Goal: Use online tool/utility: Use online tool/utility

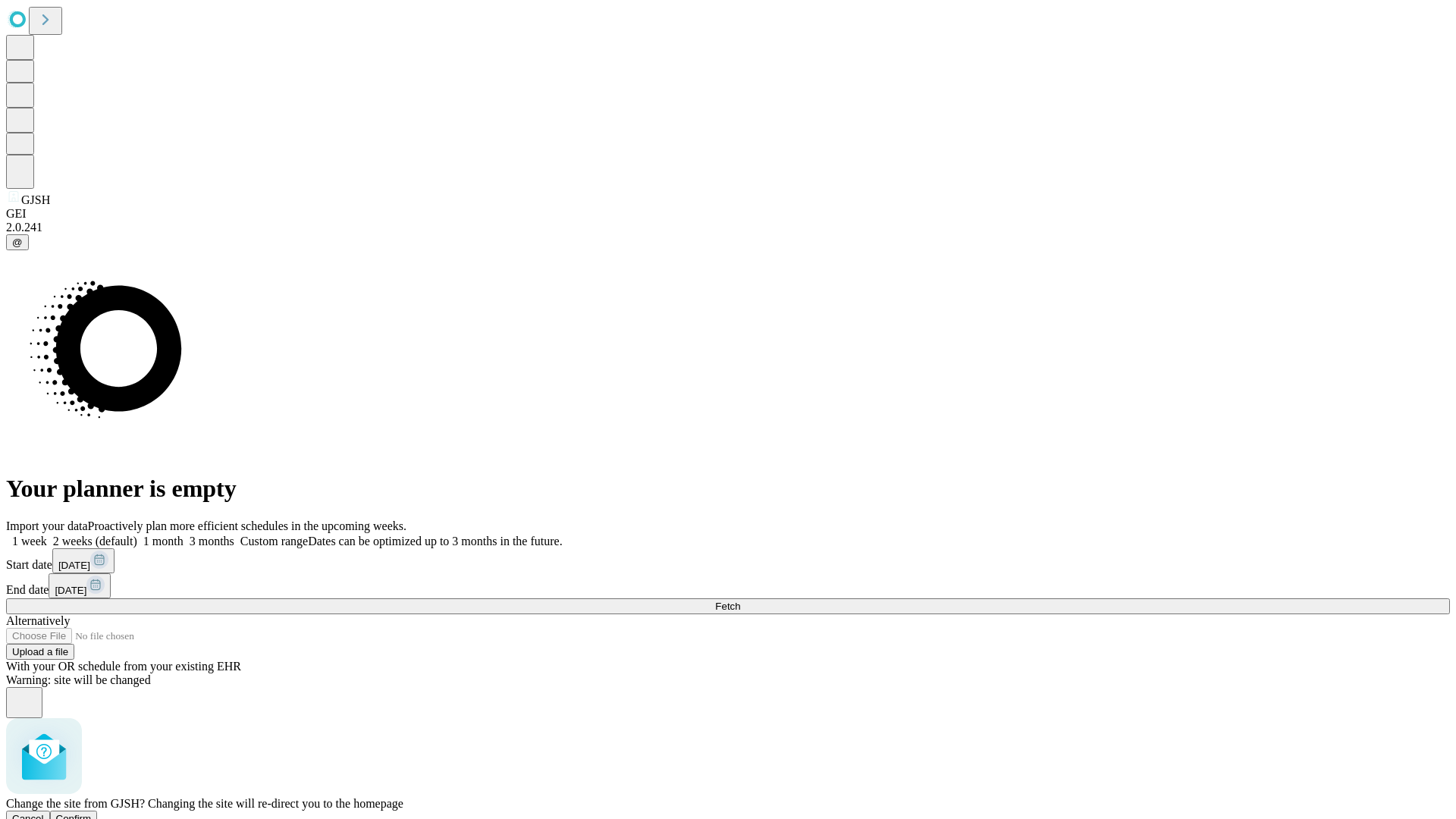
click at [92, 813] on span "Confirm" at bounding box center [74, 818] width 36 height 11
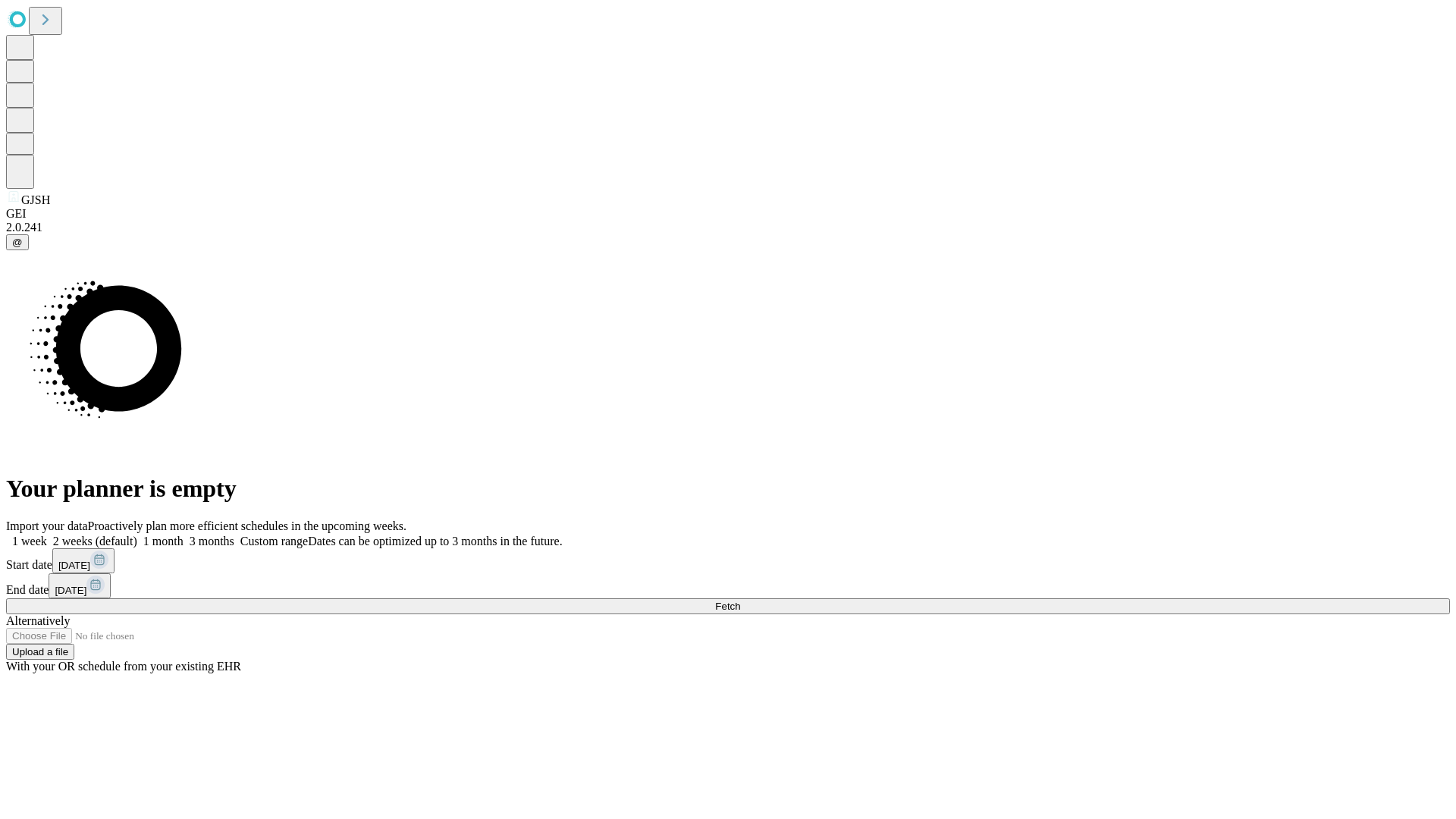
click at [138, 534] on label "2 weeks (default)" at bounding box center [92, 540] width 91 height 13
click at [740, 601] on span "Fetch" at bounding box center [728, 606] width 25 height 11
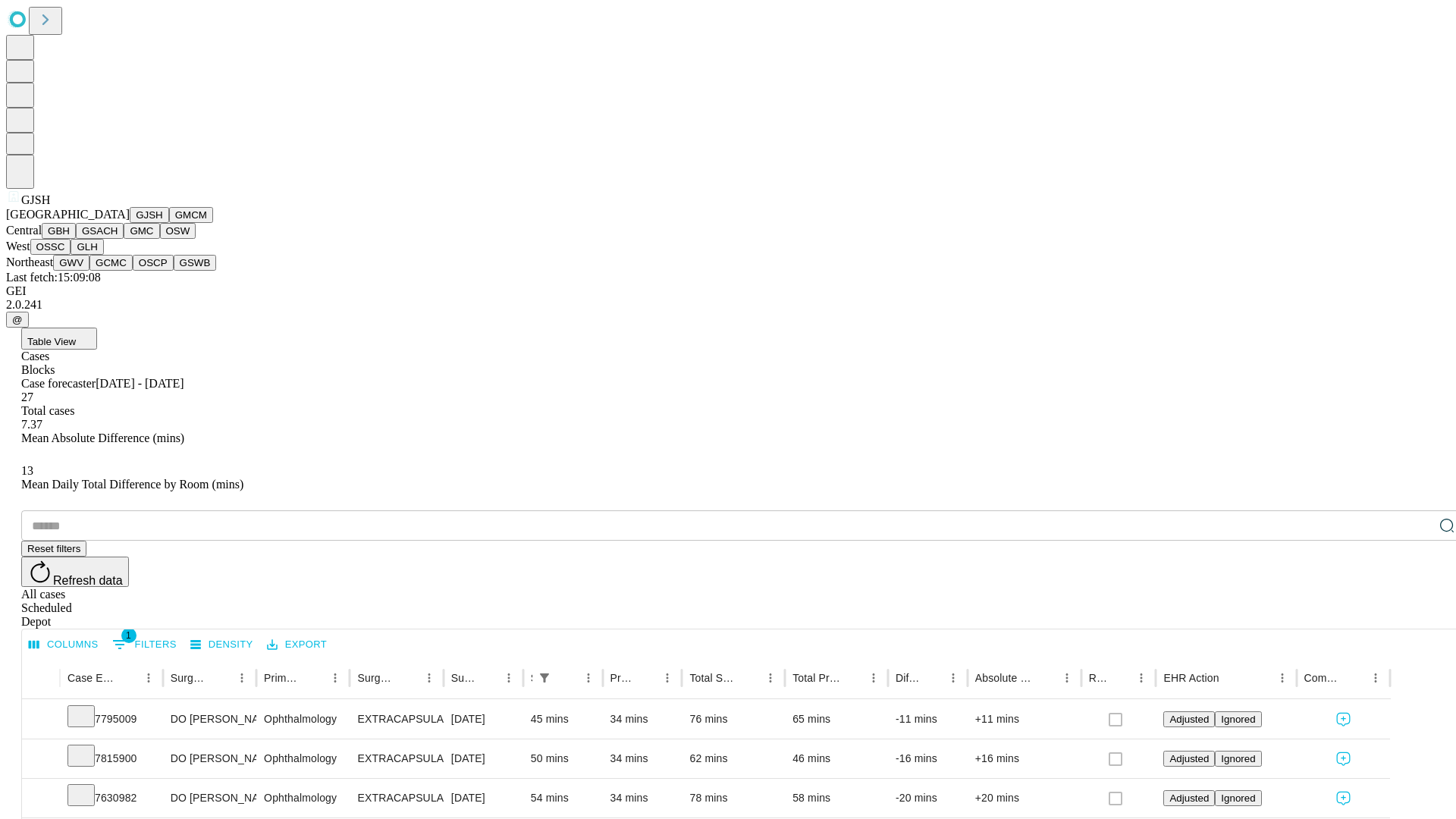
click at [169, 223] on button "GMCM" at bounding box center [191, 215] width 44 height 16
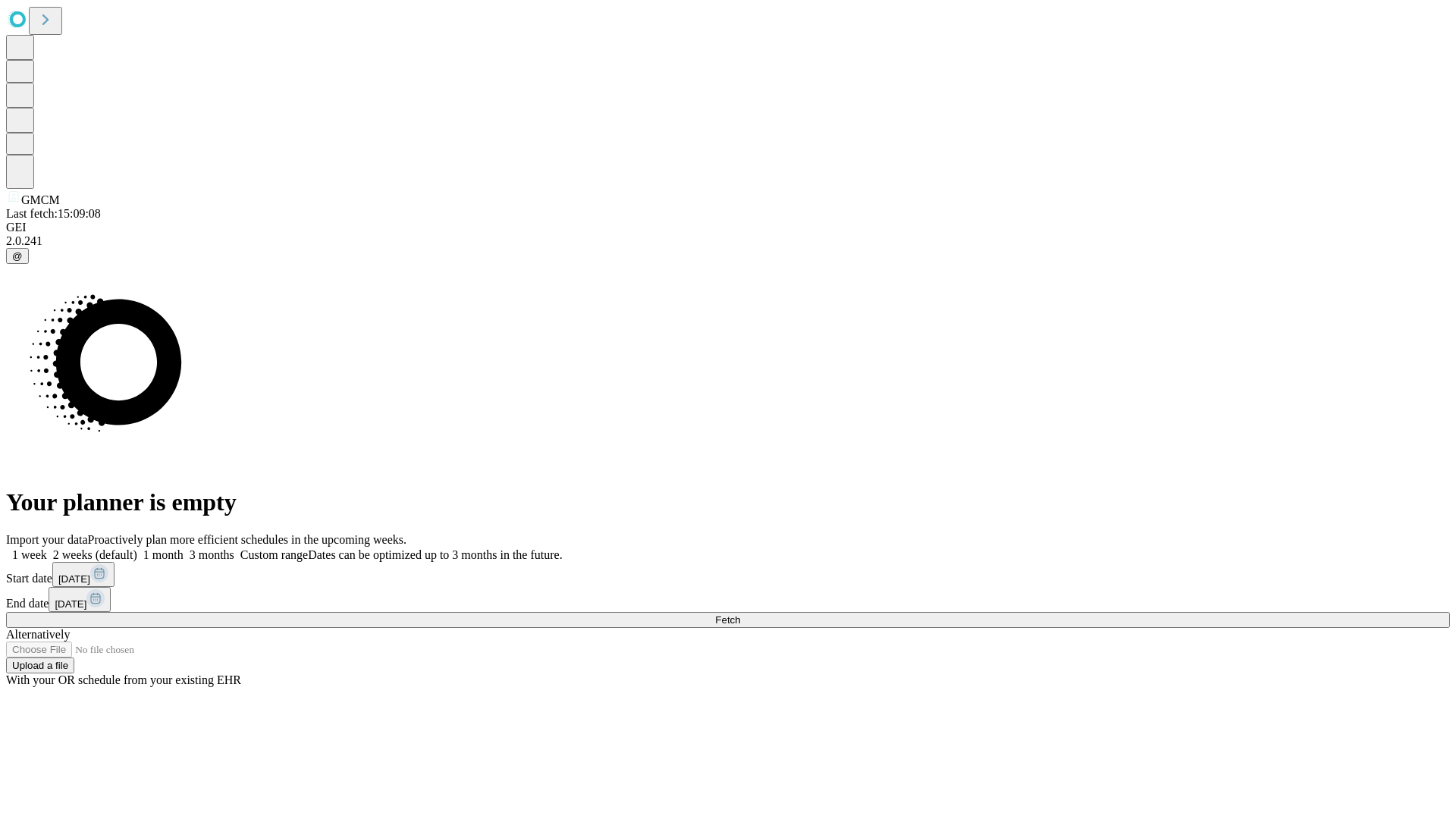
click at [138, 548] on label "2 weeks (default)" at bounding box center [92, 554] width 91 height 13
click at [740, 614] on span "Fetch" at bounding box center [728, 619] width 25 height 11
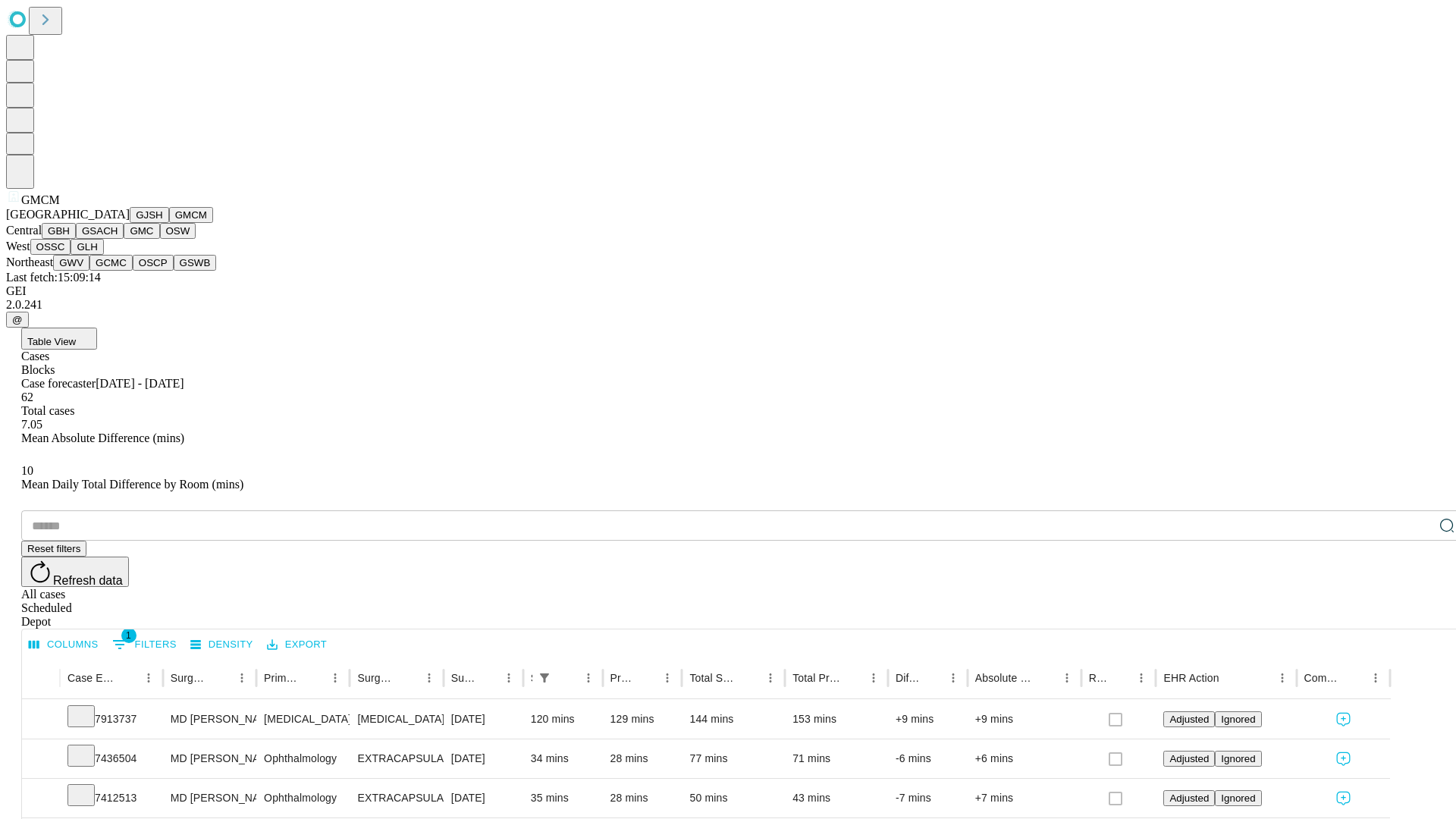
click at [76, 239] on button "GBH" at bounding box center [59, 231] width 34 height 16
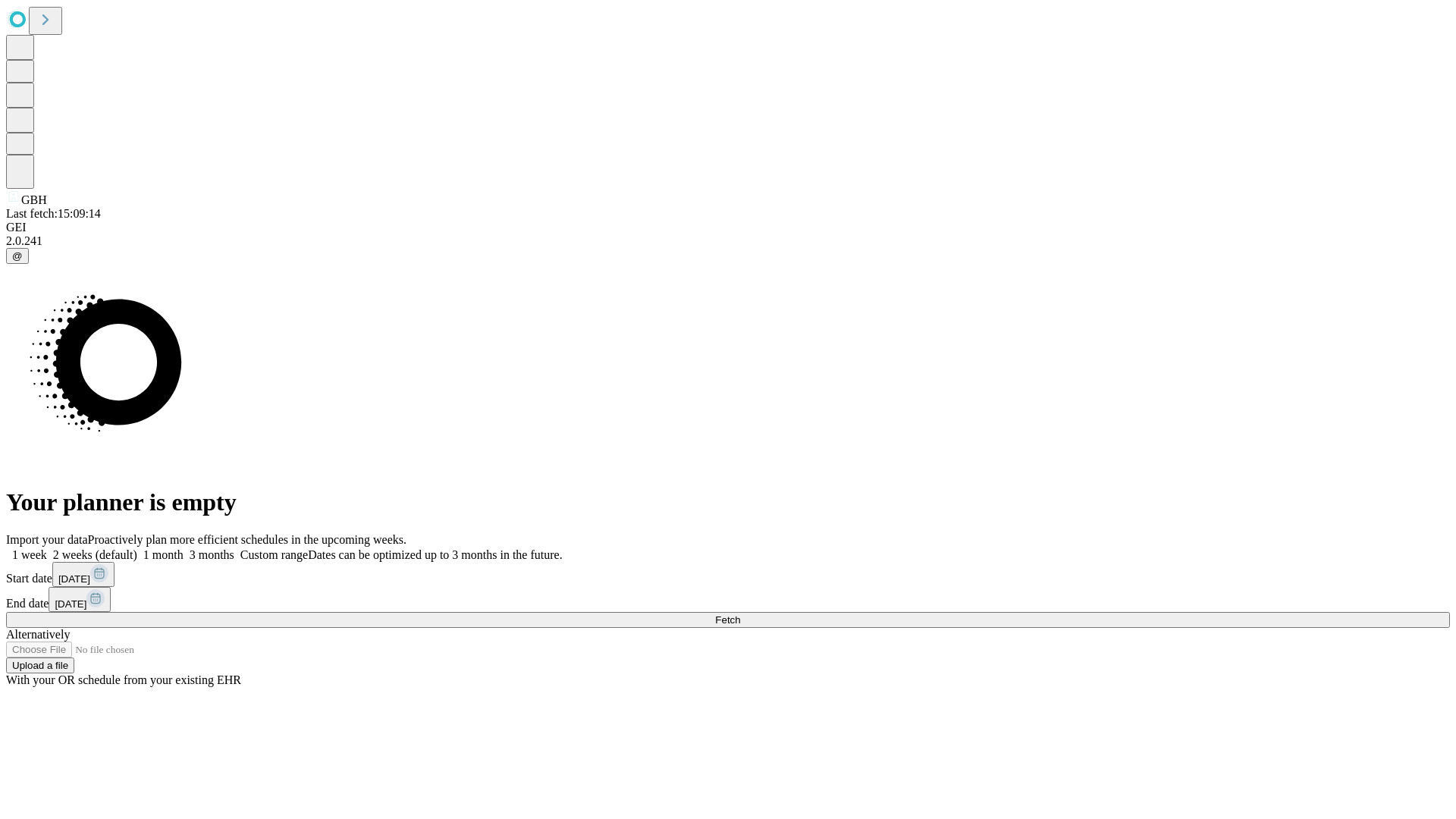
click at [138, 548] on label "2 weeks (default)" at bounding box center [92, 554] width 91 height 13
click at [740, 614] on span "Fetch" at bounding box center [728, 619] width 25 height 11
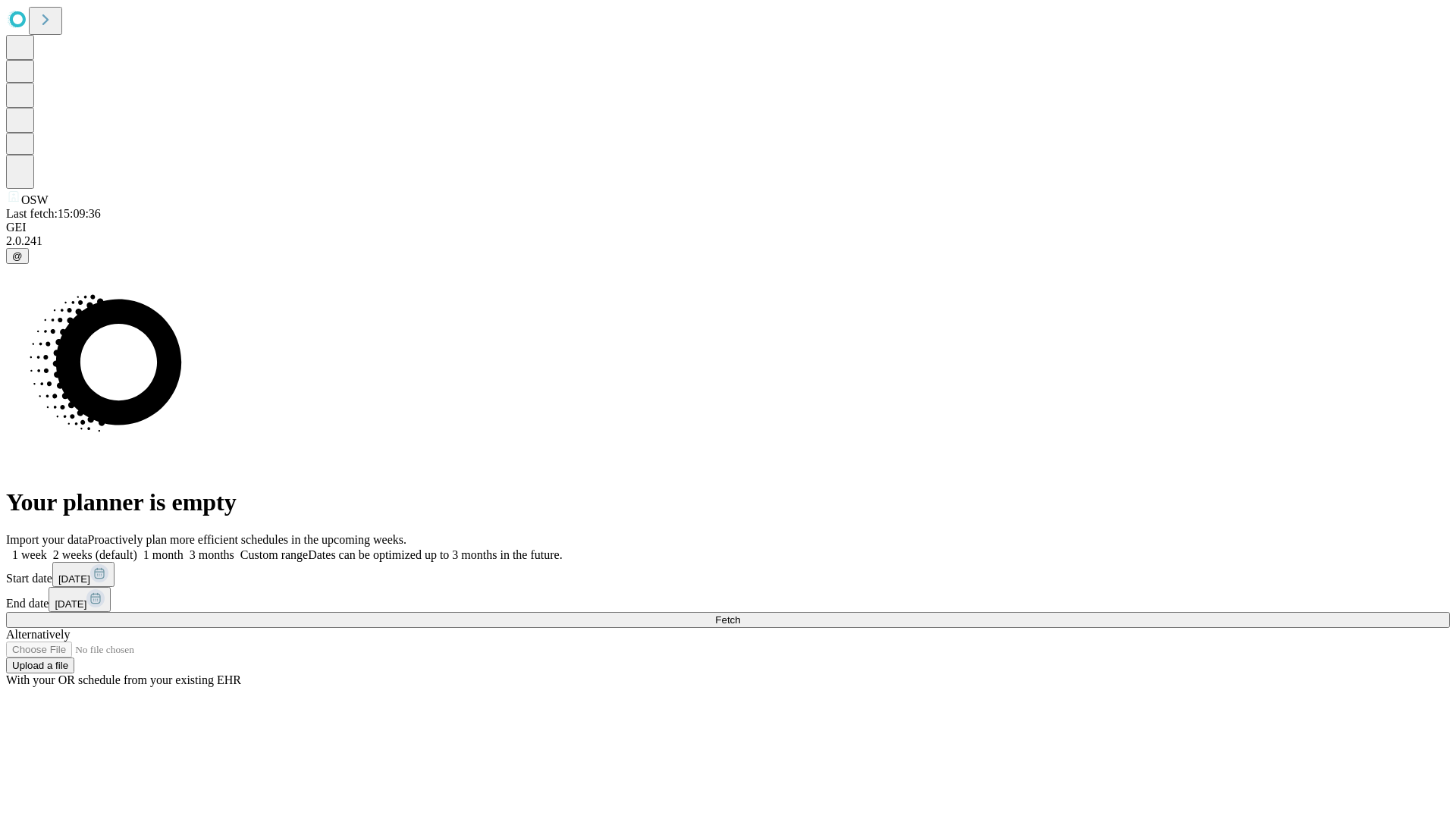
click at [138, 548] on label "2 weeks (default)" at bounding box center [92, 554] width 91 height 13
click at [740, 614] on span "Fetch" at bounding box center [728, 619] width 25 height 11
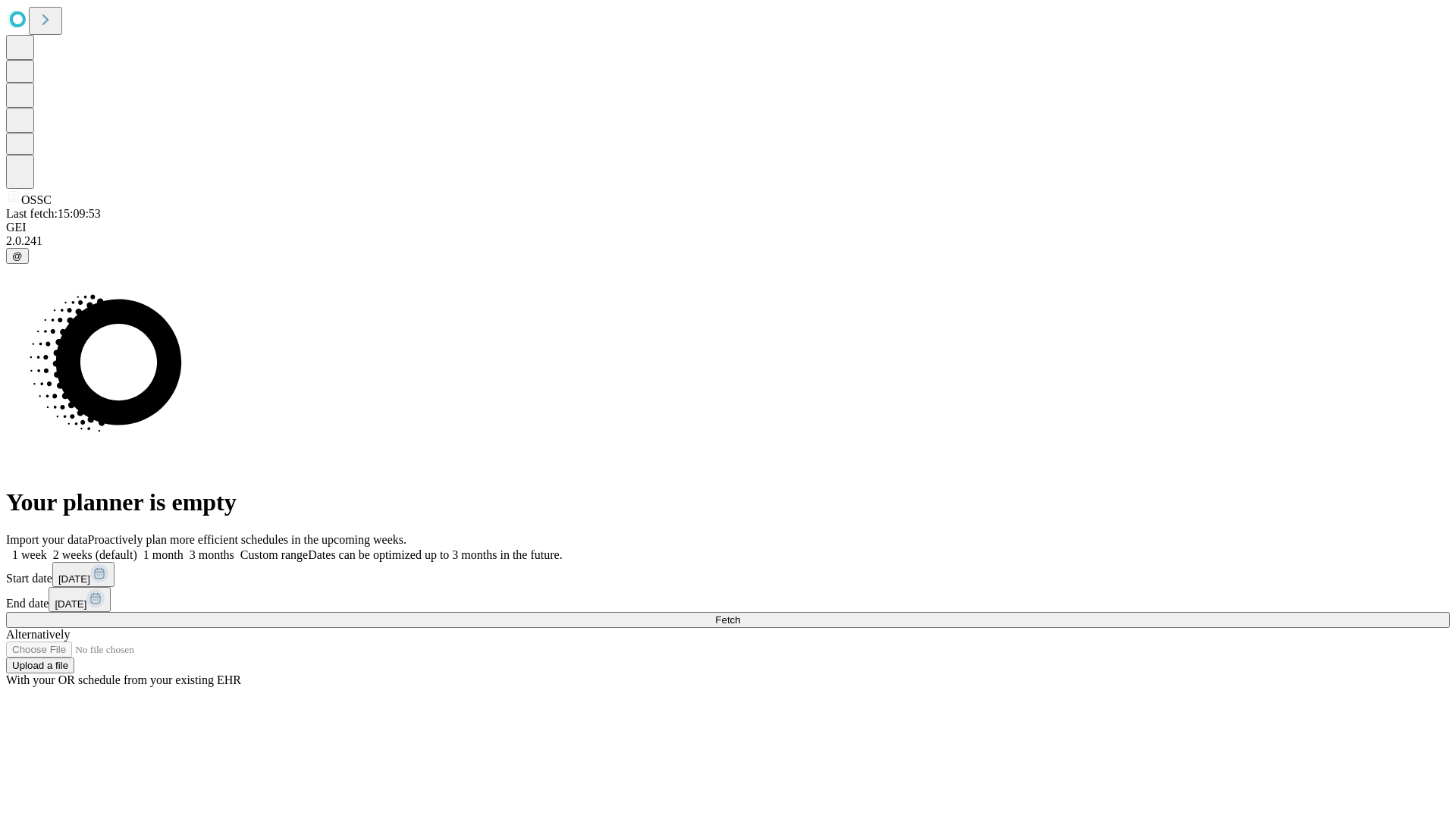
click at [138, 548] on label "2 weeks (default)" at bounding box center [92, 554] width 91 height 13
click at [740, 614] on span "Fetch" at bounding box center [728, 619] width 25 height 11
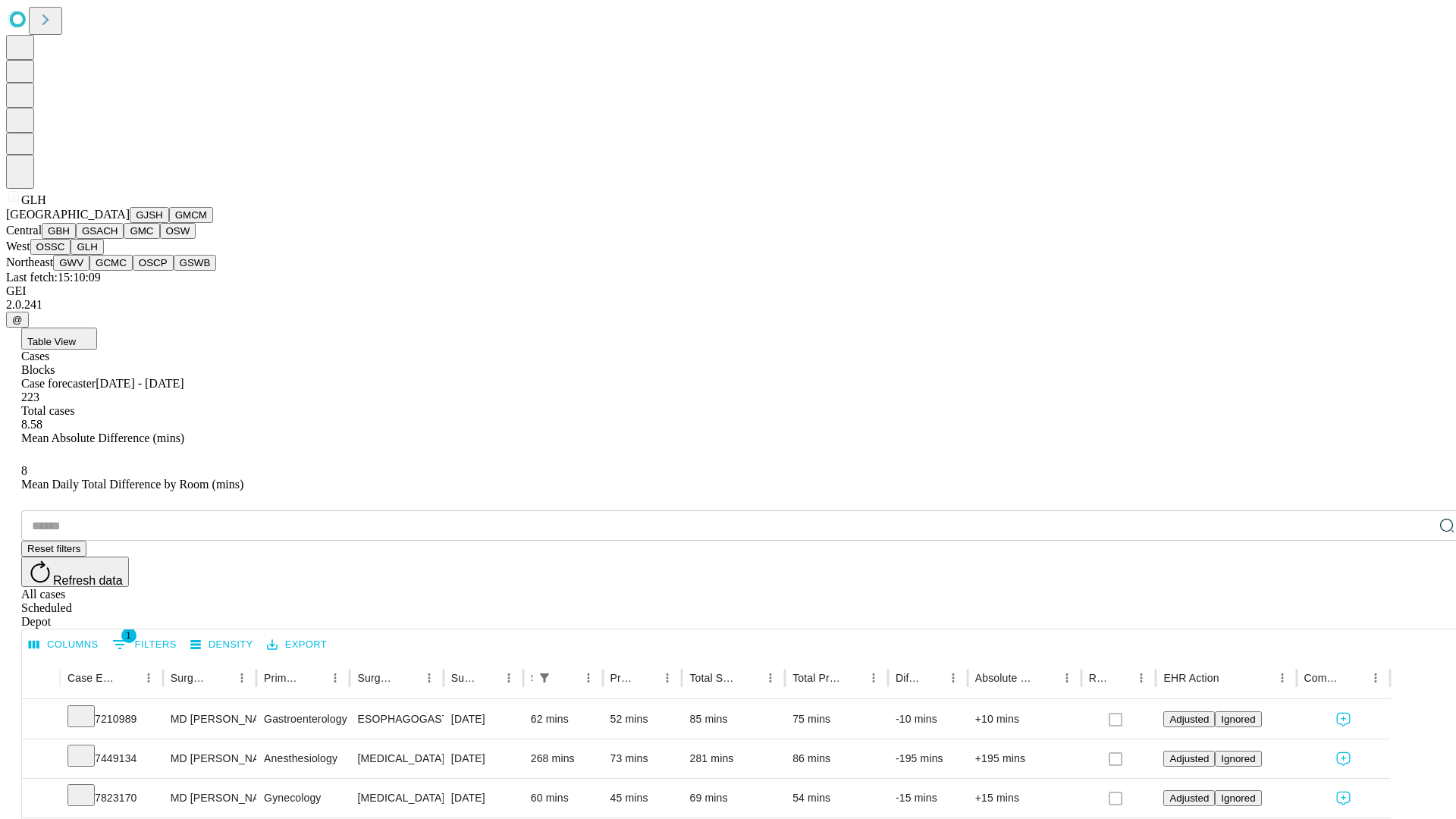
click at [90, 271] on button "GWV" at bounding box center [71, 263] width 37 height 16
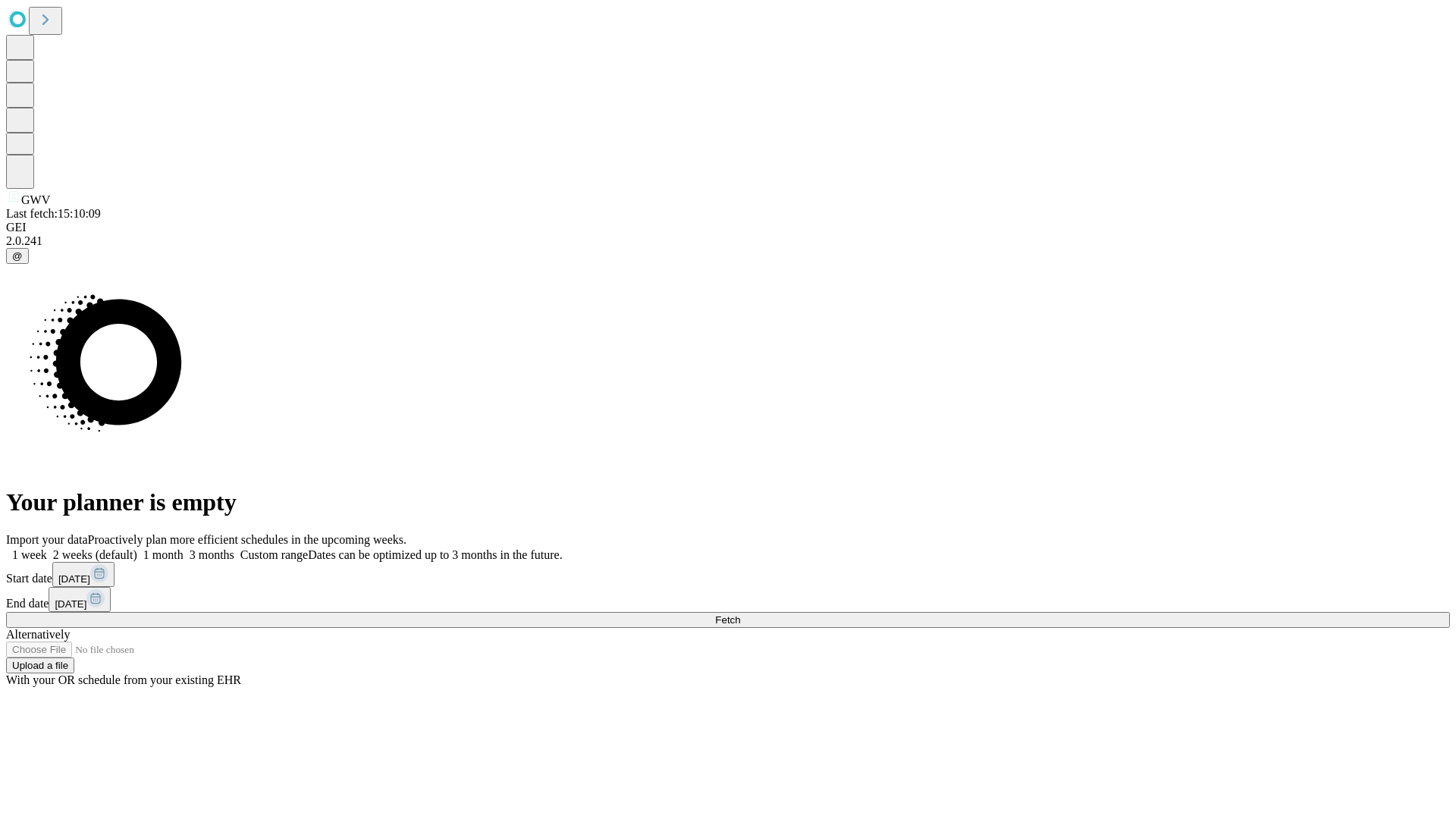
click at [138, 548] on label "2 weeks (default)" at bounding box center [92, 554] width 91 height 13
click at [740, 614] on span "Fetch" at bounding box center [728, 619] width 25 height 11
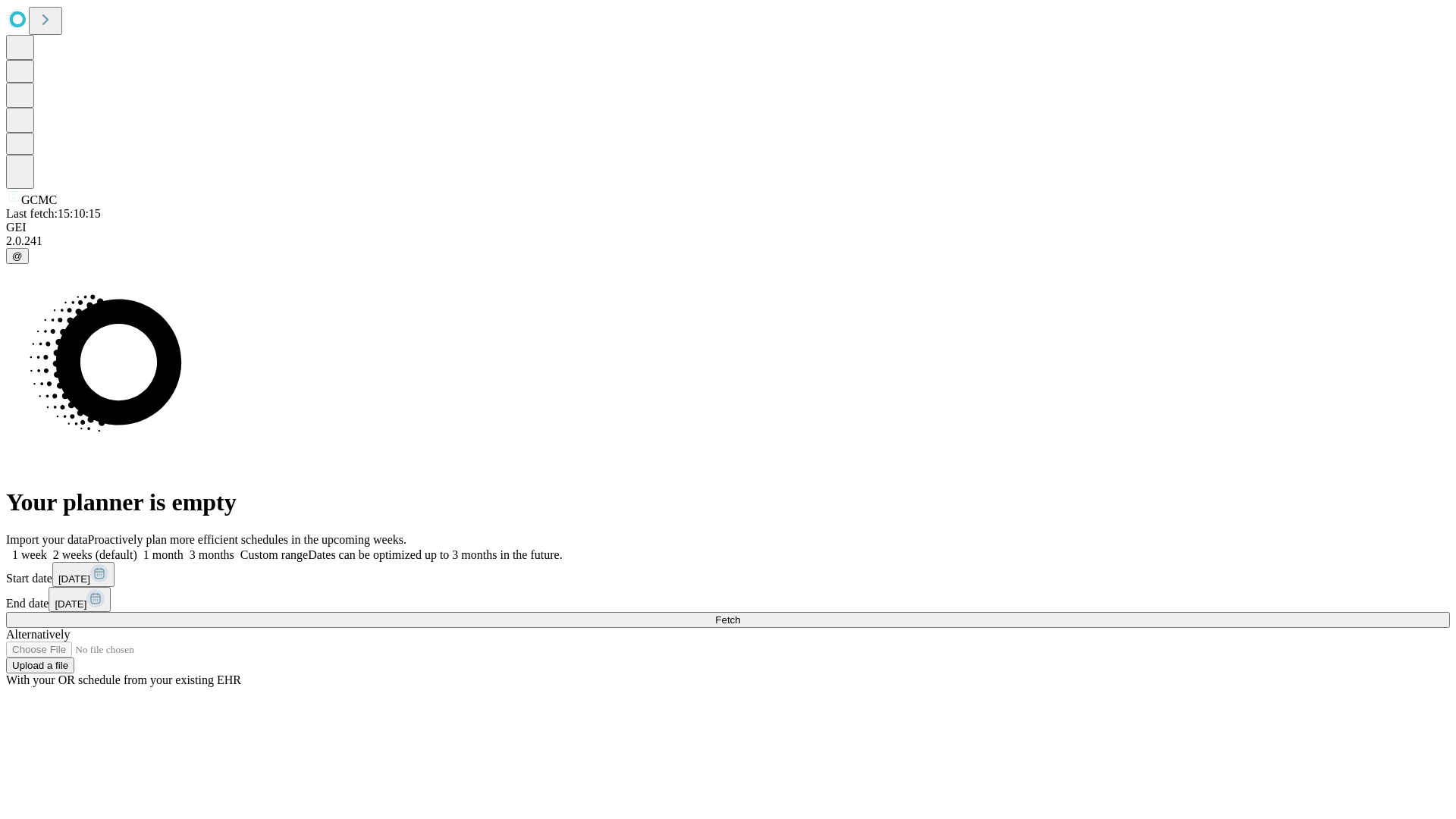
click at [138, 548] on label "2 weeks (default)" at bounding box center [92, 554] width 91 height 13
click at [740, 614] on span "Fetch" at bounding box center [728, 619] width 25 height 11
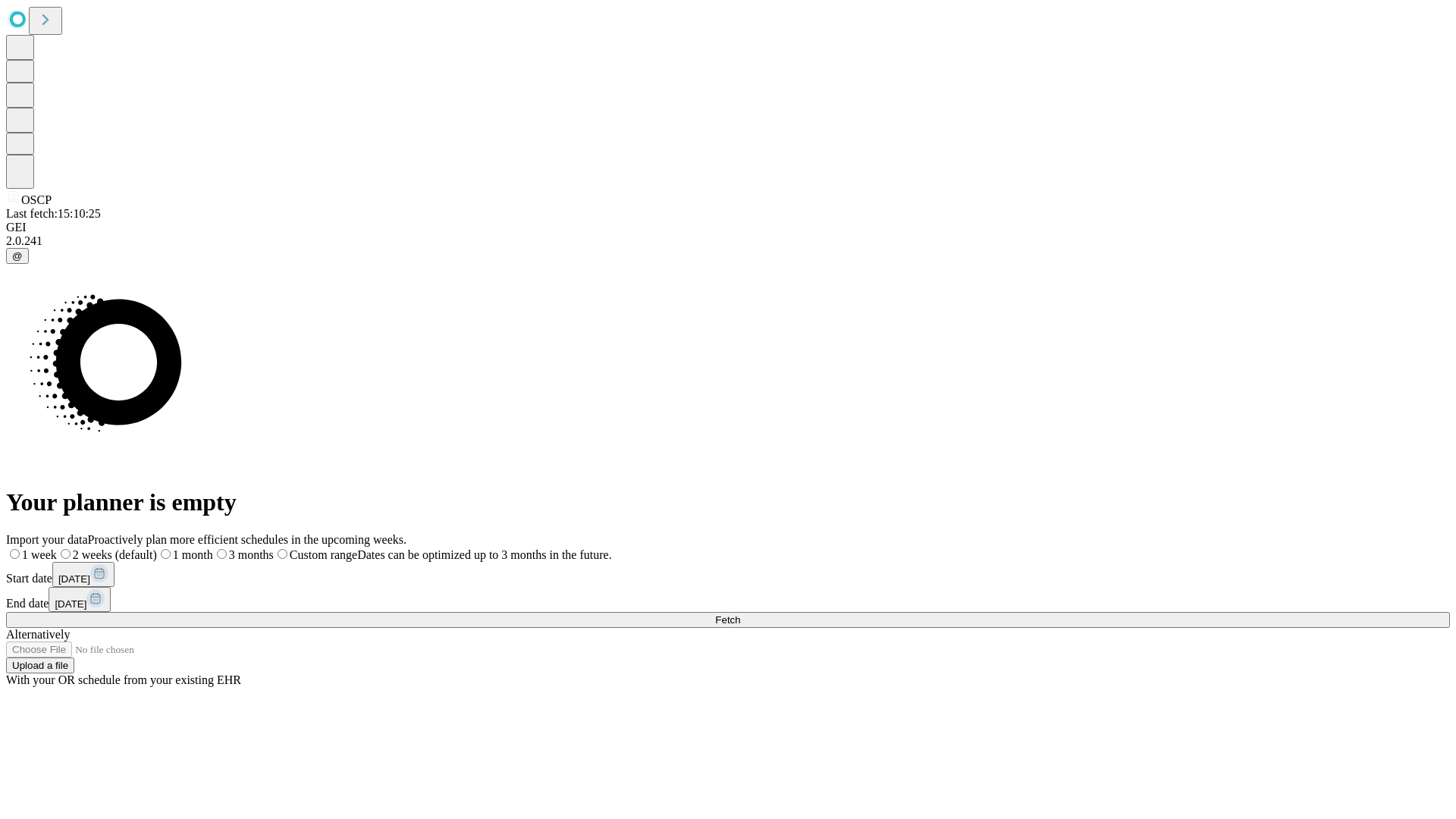
click at [157, 548] on label "2 weeks (default)" at bounding box center [107, 554] width 100 height 13
click at [740, 614] on span "Fetch" at bounding box center [728, 619] width 25 height 11
